Goal: Task Accomplishment & Management: Manage account settings

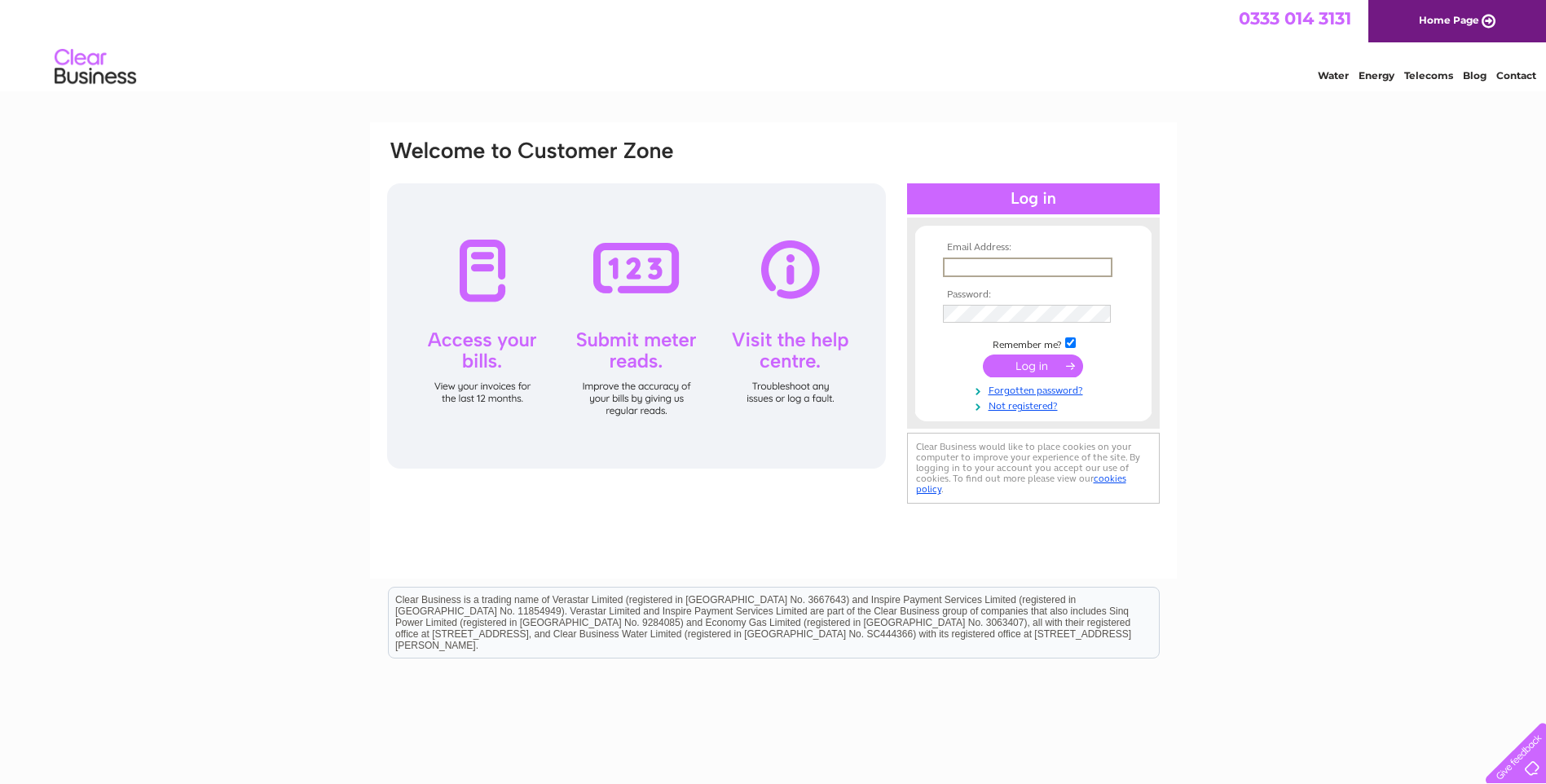
type input "[PERSON_NAME][EMAIL_ADDRESS][DOMAIN_NAME]"
click at [1123, 315] on td at bounding box center [1033, 313] width 189 height 26
click at [983, 354] on input "submit" at bounding box center [1033, 366] width 100 height 23
